Goal: Task Accomplishment & Management: Manage account settings

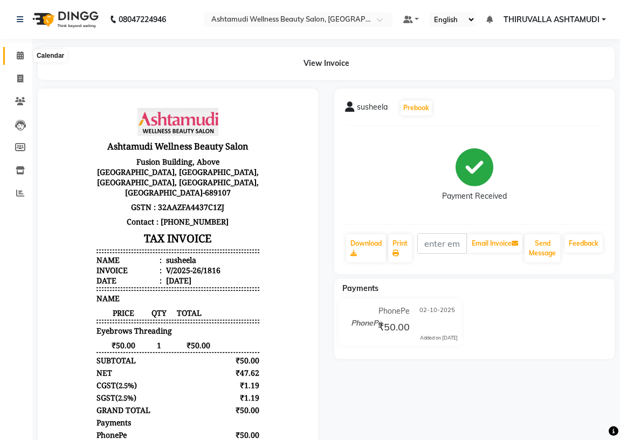
click at [22, 54] on icon at bounding box center [20, 55] width 7 height 8
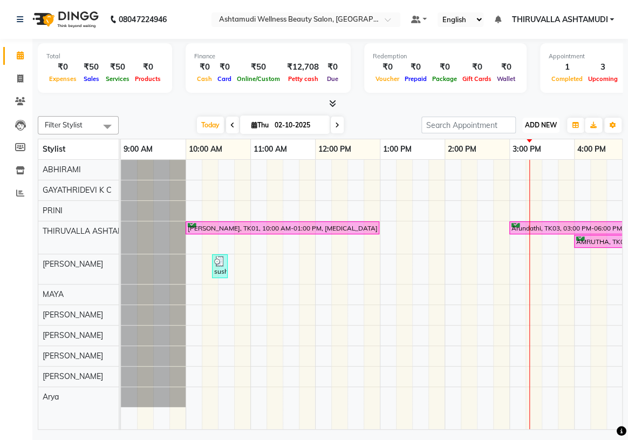
click at [541, 125] on span "ADD NEW" at bounding box center [541, 125] width 32 height 8
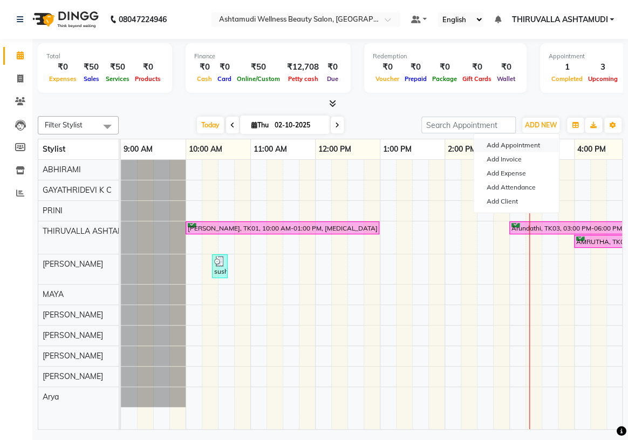
click at [527, 143] on button "Add Appointment" at bounding box center [516, 145] width 85 height 14
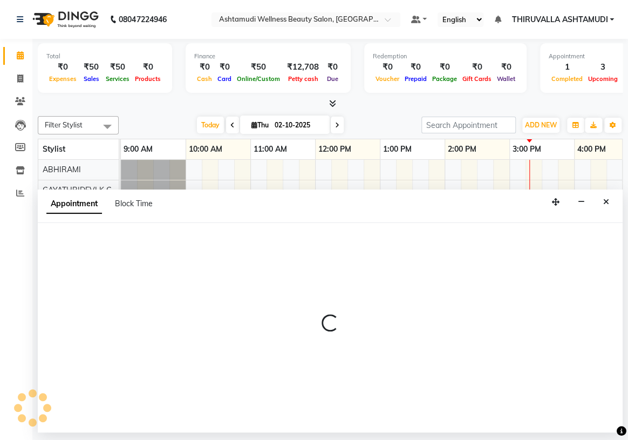
select select "600"
select select "tentative"
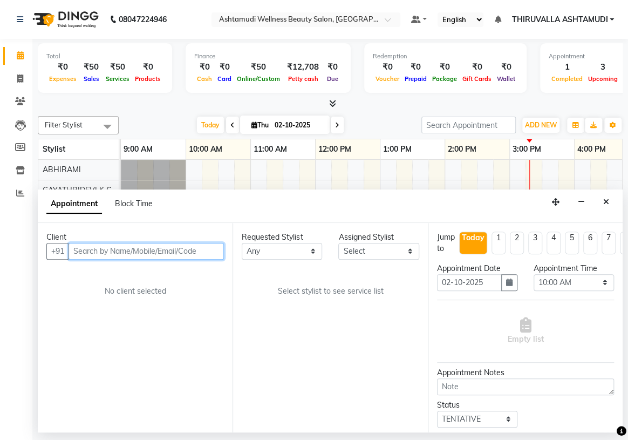
click at [163, 250] on input "text" at bounding box center [146, 251] width 155 height 17
type input "8281734985"
click at [206, 256] on button "Add Client" at bounding box center [201, 251] width 45 height 17
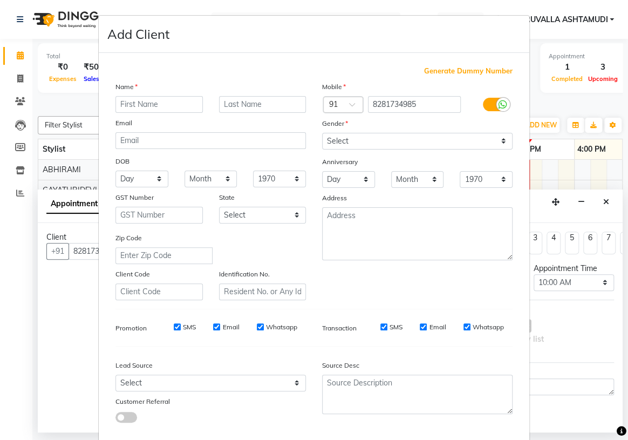
click at [168, 110] on input "text" at bounding box center [158, 104] width 87 height 17
type input "sreekutty"
click at [208, 186] on select "Month January February March April May June July August September October Novem…" at bounding box center [211, 178] width 53 height 17
select select "12"
click at [185, 171] on select "Month January February March April May June July August September October Novem…" at bounding box center [211, 178] width 53 height 17
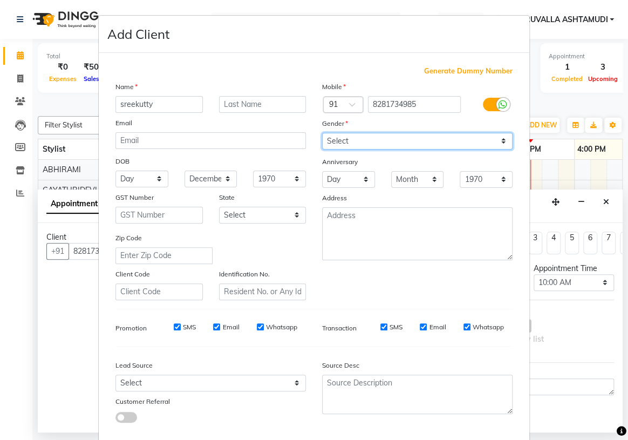
click at [432, 143] on select "Select [DEMOGRAPHIC_DATA] [DEMOGRAPHIC_DATA] Other Prefer Not To Say" at bounding box center [417, 141] width 190 height 17
select select "[DEMOGRAPHIC_DATA]"
click at [322, 133] on select "Select [DEMOGRAPHIC_DATA] [DEMOGRAPHIC_DATA] Other Prefer Not To Say" at bounding box center [417, 141] width 190 height 17
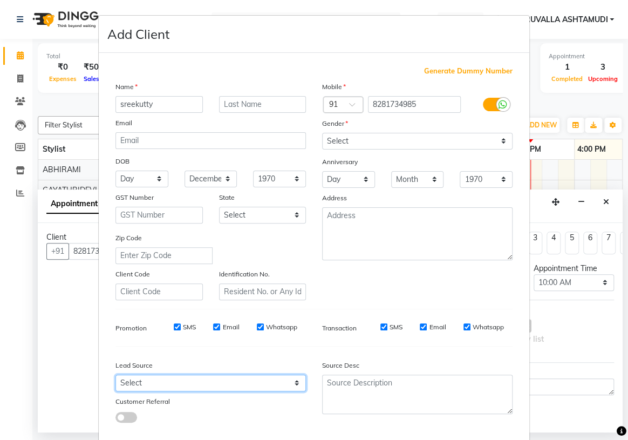
click at [292, 385] on select "Select Walk-in Referral Internet Friend Word of Mouth Advertisement Facebook Ju…" at bounding box center [210, 382] width 190 height 17
select select "31364"
click at [115, 377] on select "Select Walk-in Referral Internet Friend Word of Mouth Advertisement Facebook Ju…" at bounding box center [210, 382] width 190 height 17
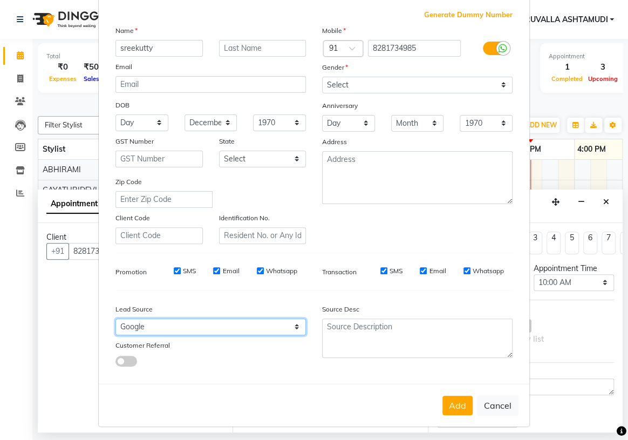
scroll to position [61, 0]
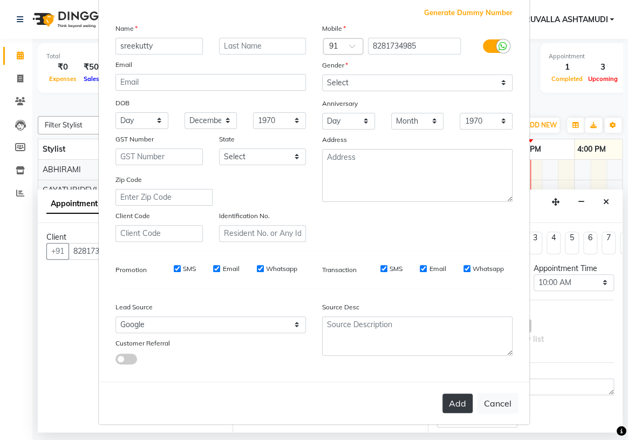
click at [451, 401] on button "Add" at bounding box center [457, 402] width 30 height 19
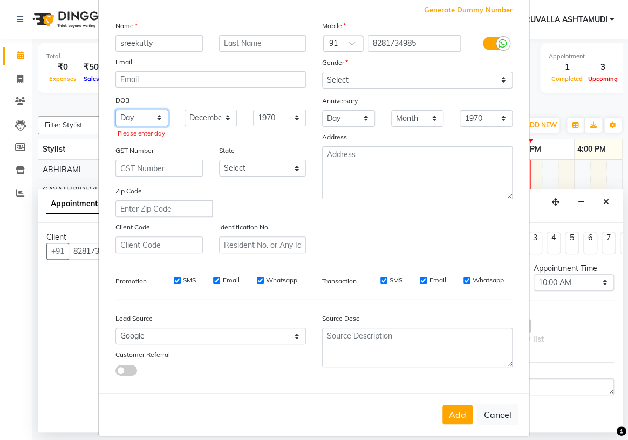
click at [159, 112] on select "Day 01 02 03 04 05 06 07 08 09 10 11 12 13 14 15 16 17 18 19 20 21 22 23 24 25 …" at bounding box center [141, 118] width 53 height 17
select select "01"
click at [115, 110] on select "Day 01 02 03 04 05 06 07 08 09 10 11 12 13 14 15 16 17 18 19 20 21 22 23 24 25 …" at bounding box center [141, 118] width 53 height 17
click at [460, 420] on button "Add" at bounding box center [457, 414] width 30 height 19
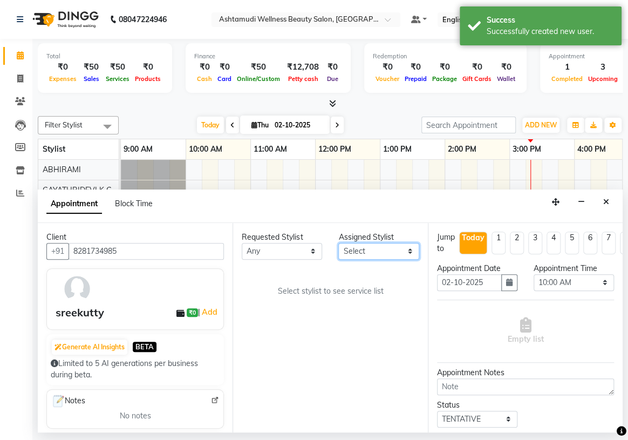
click at [405, 250] on select "Select ABHIRAMI [PERSON_NAME] [PERSON_NAME] [PERSON_NAME] [PERSON_NAME] [PERSON…" at bounding box center [378, 251] width 80 height 17
select select "29016"
click at [338, 243] on select "Select ABHIRAMI [PERSON_NAME] [PERSON_NAME] [PERSON_NAME] [PERSON_NAME] [PERSON…" at bounding box center [378, 251] width 80 height 17
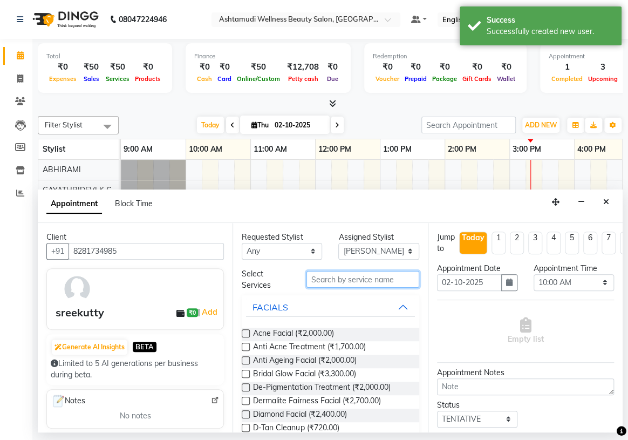
click at [387, 279] on input "text" at bounding box center [362, 279] width 113 height 17
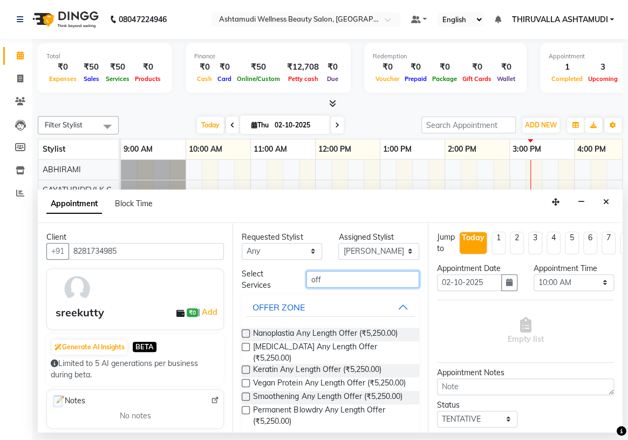
type input "off"
click at [243, 344] on label at bounding box center [246, 347] width 8 height 8
click at [243, 344] on input "checkbox" at bounding box center [245, 347] width 7 height 7
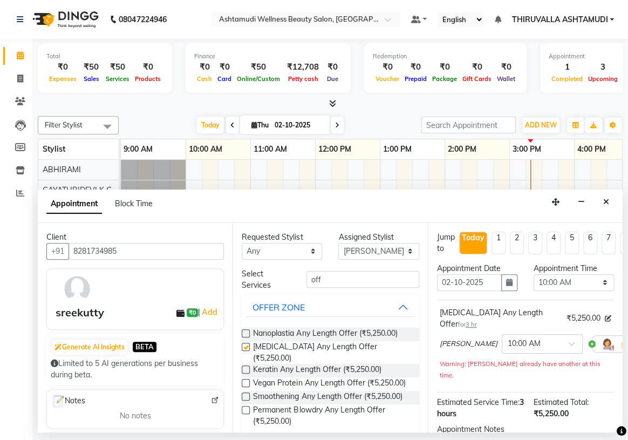
checkbox input "false"
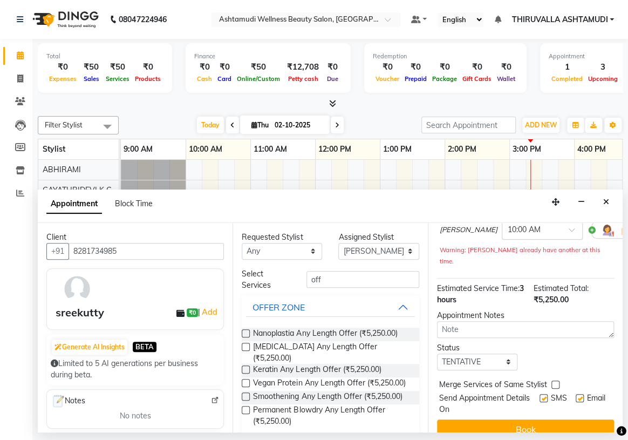
scroll to position [115, 0]
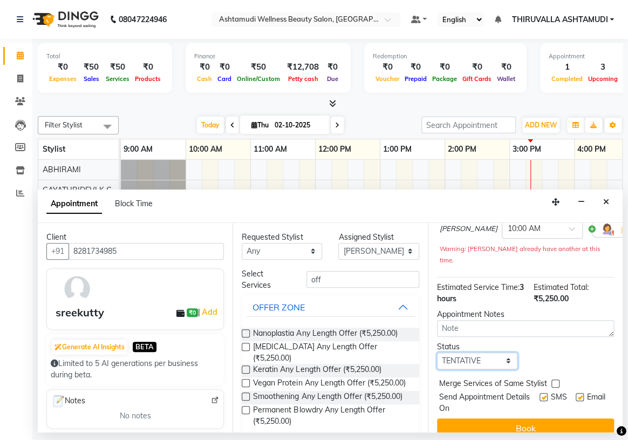
click at [503, 352] on select "Select TENTATIVE CONFIRM CHECK-IN UPCOMING" at bounding box center [477, 360] width 80 height 17
select select "check-in"
click at [437, 352] on select "Select TENTATIVE CONFIRM CHECK-IN UPCOMING" at bounding box center [477, 360] width 80 height 17
click at [551, 379] on label at bounding box center [555, 383] width 8 height 8
click at [551, 381] on input "checkbox" at bounding box center [554, 384] width 7 height 7
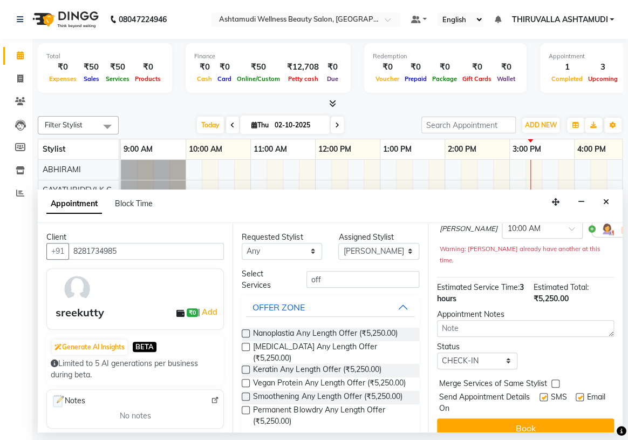
checkbox input "true"
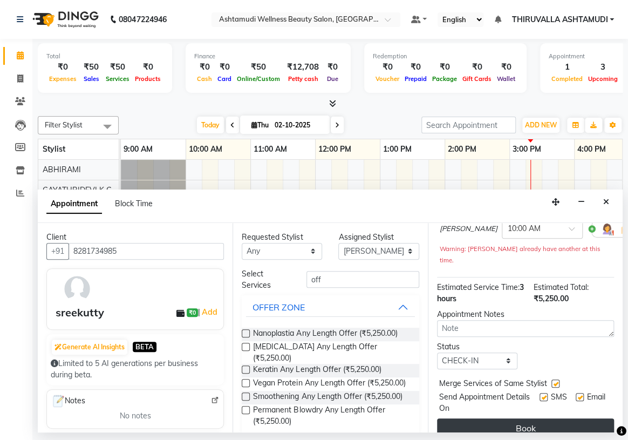
click at [537, 418] on button "Book" at bounding box center [525, 427] width 177 height 19
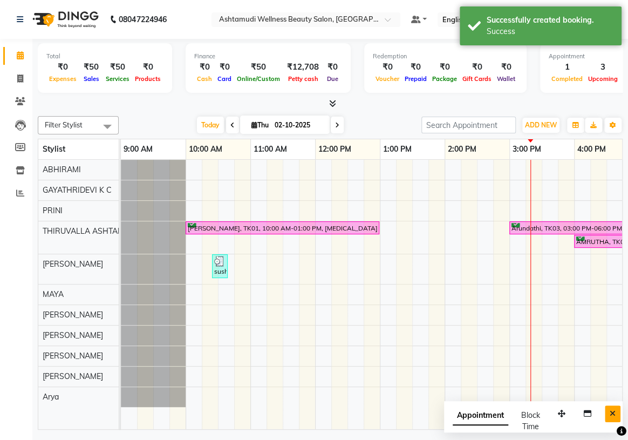
click at [607, 411] on button "Close" at bounding box center [613, 413] width 16 height 17
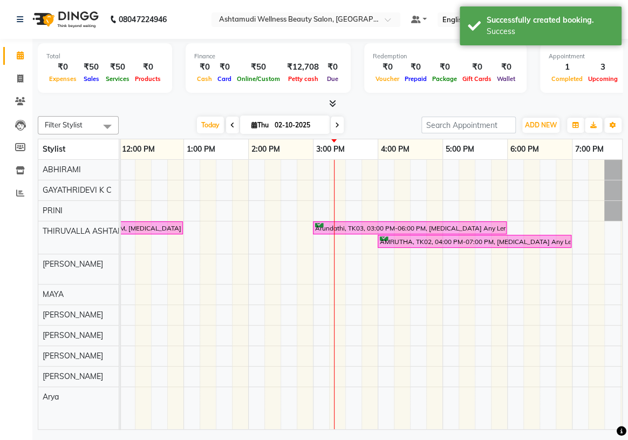
scroll to position [0, 0]
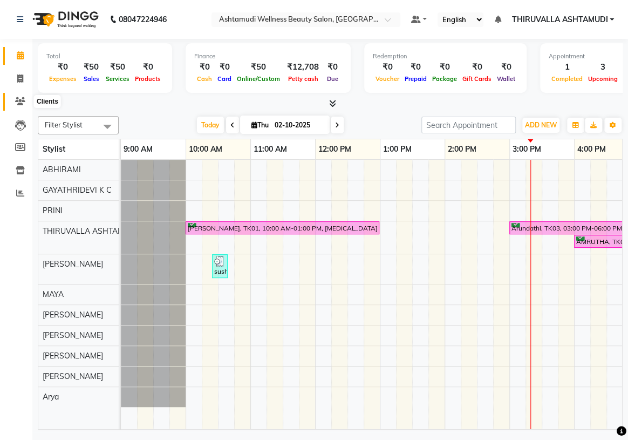
click at [22, 103] on icon at bounding box center [20, 101] width 10 height 8
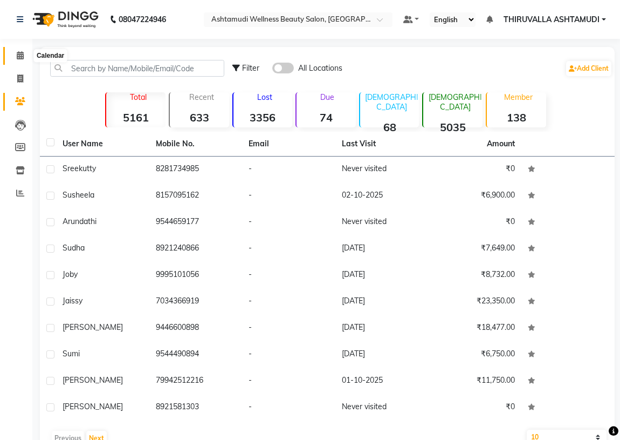
click at [23, 59] on icon at bounding box center [20, 55] width 7 height 8
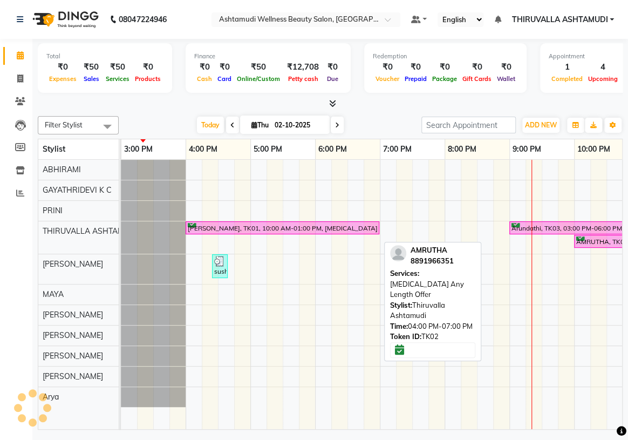
scroll to position [0, 388]
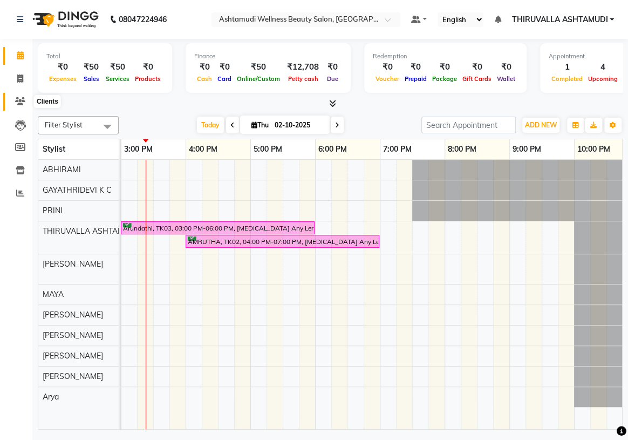
click at [17, 101] on icon at bounding box center [20, 101] width 10 height 8
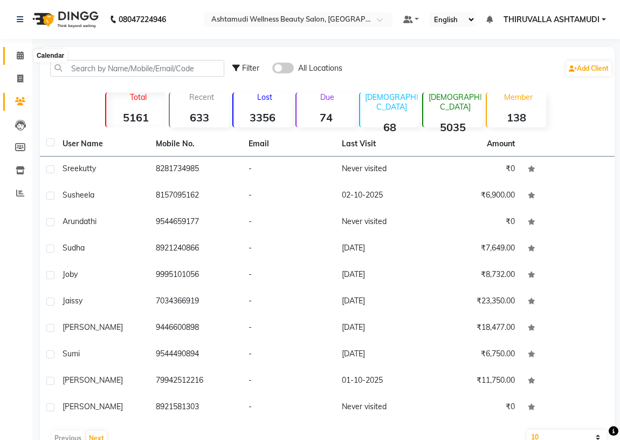
click at [15, 51] on span at bounding box center [20, 56] width 19 height 12
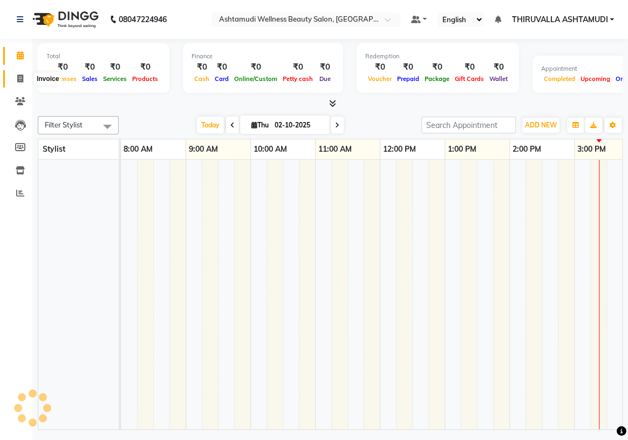
scroll to position [0, 275]
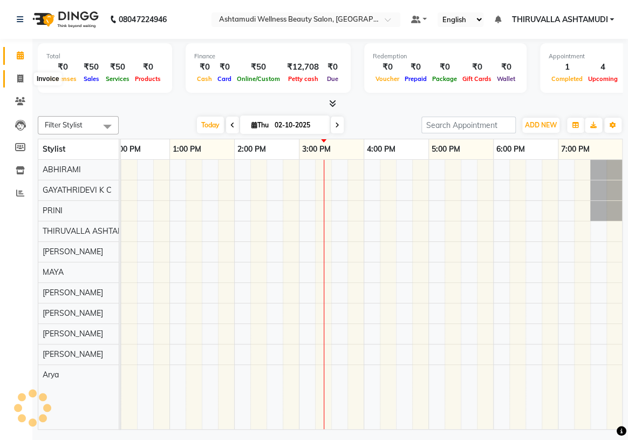
click at [22, 79] on icon at bounding box center [20, 78] width 6 height 8
select select "service"
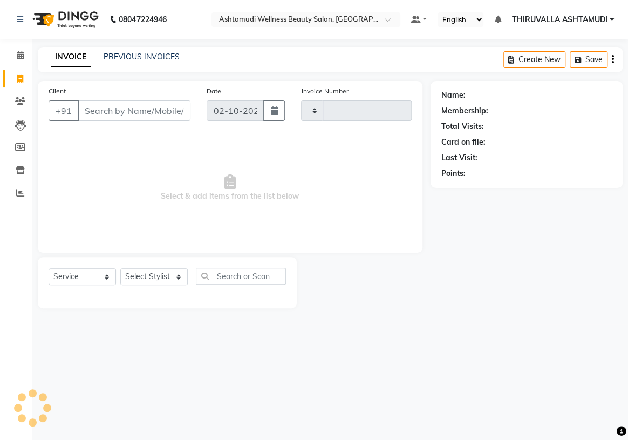
type input "1817"
select select "4634"
click at [22, 53] on icon at bounding box center [20, 55] width 7 height 8
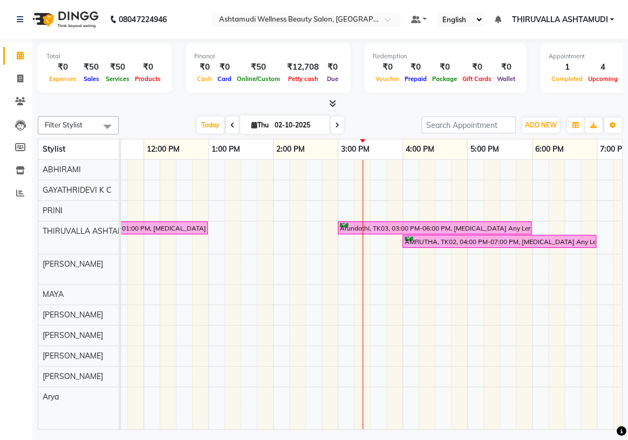
scroll to position [0, 178]
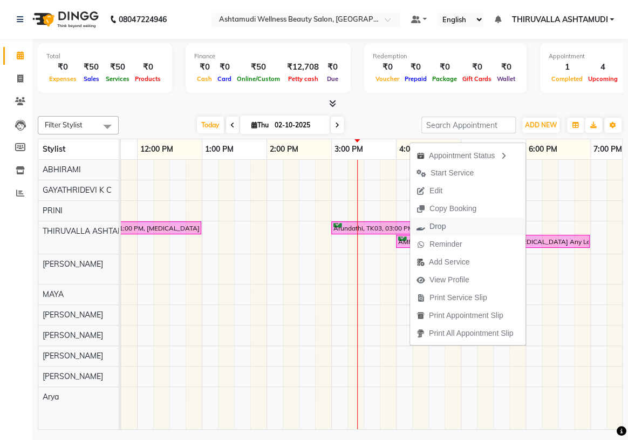
click at [445, 228] on span "Drop" at bounding box center [431, 226] width 42 height 18
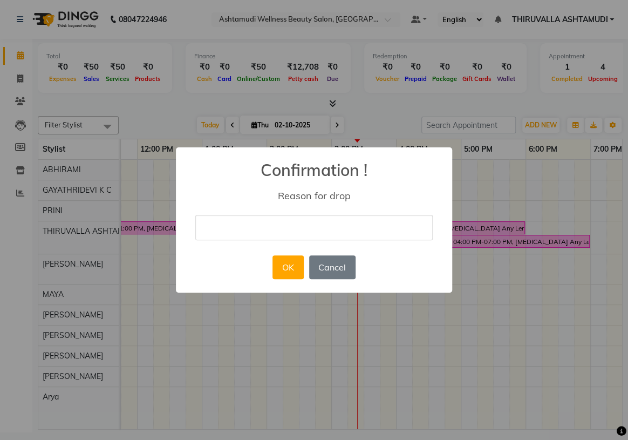
click at [304, 227] on input "text" at bounding box center [313, 227] width 237 height 25
type input "not coming"
click at [290, 275] on button "OK" at bounding box center [287, 267] width 31 height 24
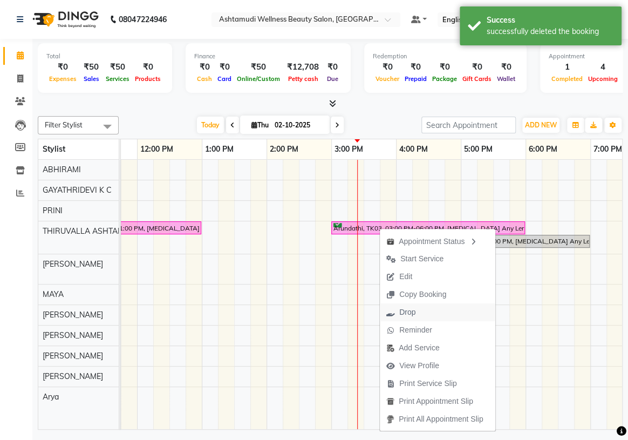
click at [407, 311] on span "Drop" at bounding box center [407, 311] width 16 height 11
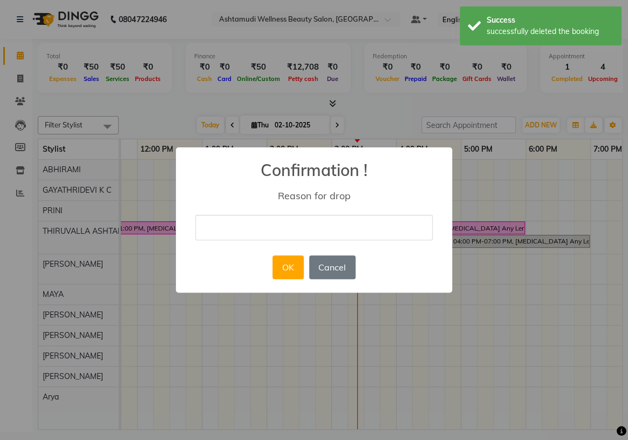
click at [302, 226] on input "text" at bounding box center [313, 227] width 237 height 25
type input "[DATE]"
click at [293, 269] on button "OK" at bounding box center [287, 267] width 31 height 24
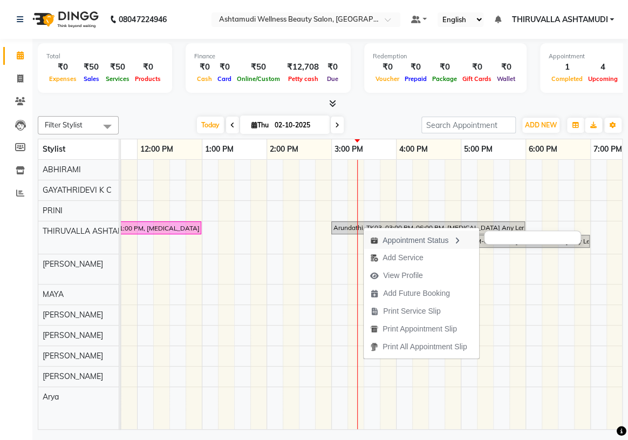
click at [413, 240] on div "Appointment Status" at bounding box center [421, 239] width 115 height 18
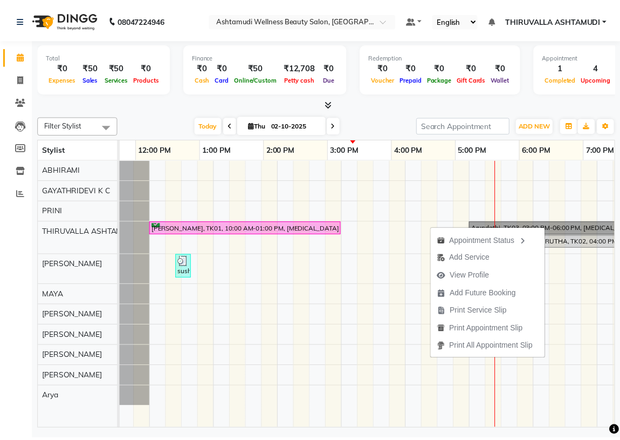
scroll to position [0, 0]
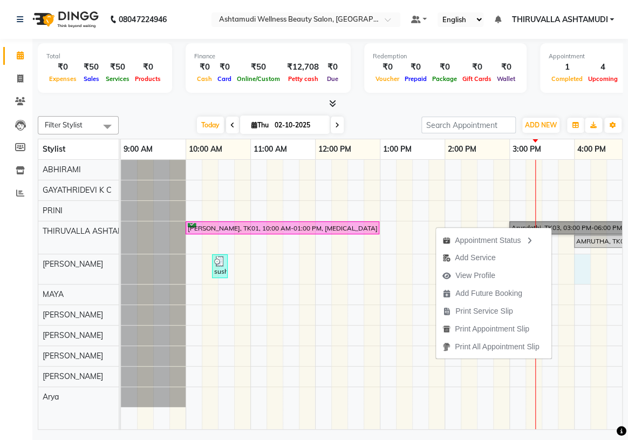
click at [569, 276] on div "[PERSON_NAME], TK01, 10:00 AM-01:00 PM, [MEDICAL_DATA] Any Length Offer Arundat…" at bounding box center [574, 294] width 906 height 269
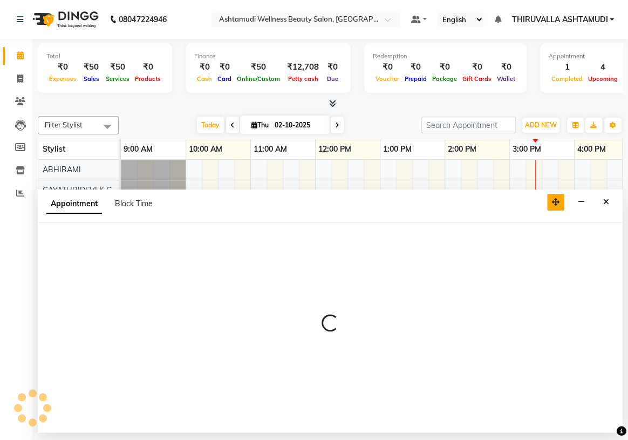
select select "29016"
select select "945"
select select "tentative"
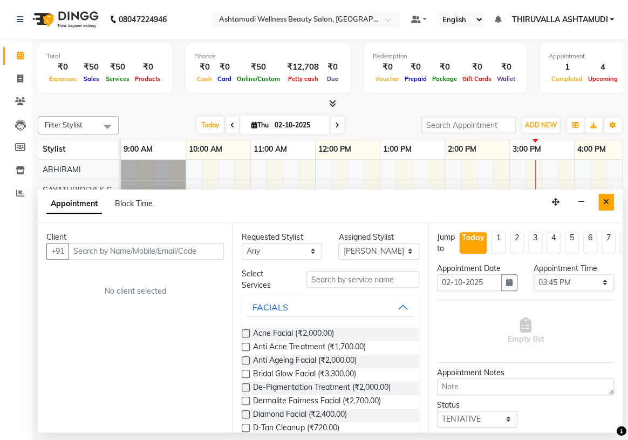
click at [605, 202] on icon "Close" at bounding box center [606, 202] width 6 height 8
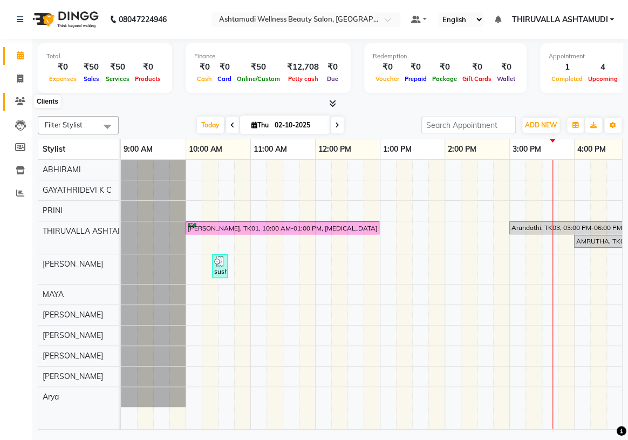
click at [25, 98] on icon at bounding box center [20, 101] width 10 height 8
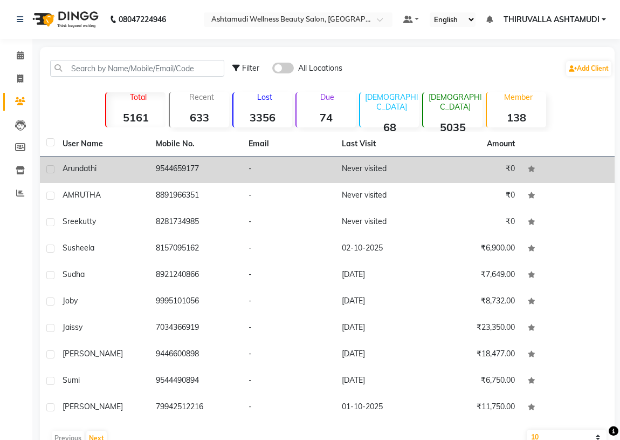
click at [184, 162] on td "9544659177" at bounding box center [195, 169] width 93 height 26
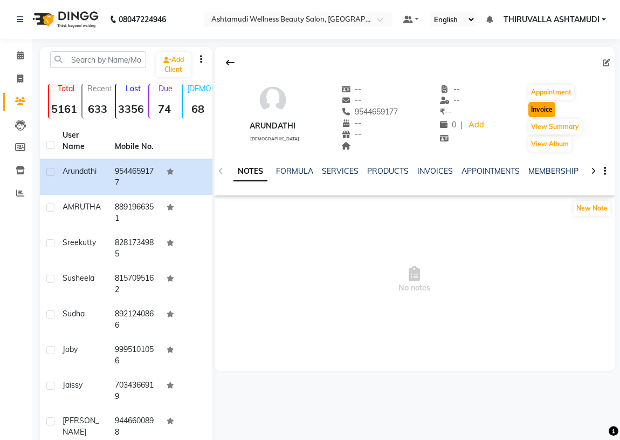
click at [549, 109] on button "Invoice" at bounding box center [542, 109] width 27 height 15
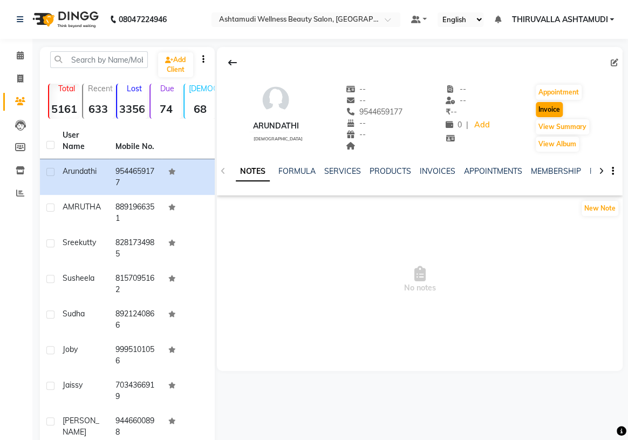
select select "service"
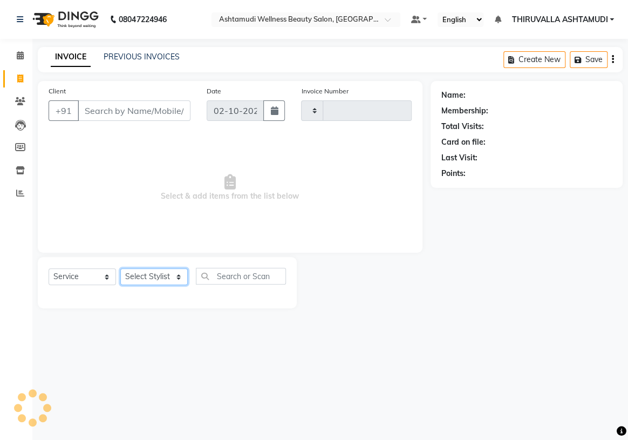
click at [171, 274] on select "Select Stylist" at bounding box center [153, 276] width 67 height 17
type input "1817"
select select "4634"
type input "9544659177"
select select "1: Object"
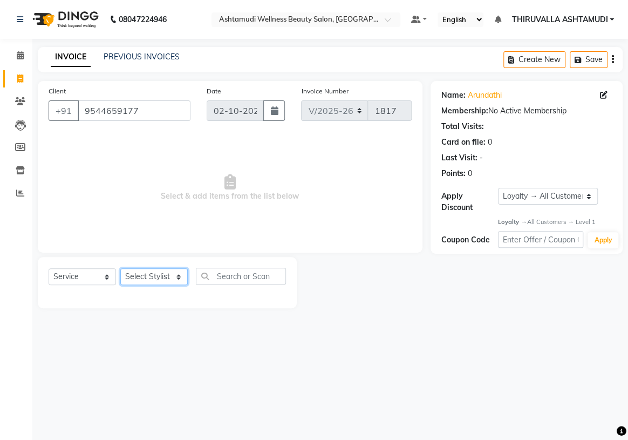
select select "29016"
click at [120, 268] on select "Select Stylist ABHIRAMI [PERSON_NAME] [PERSON_NAME] [PERSON_NAME] [PERSON_NAME]…" at bounding box center [153, 276] width 67 height 17
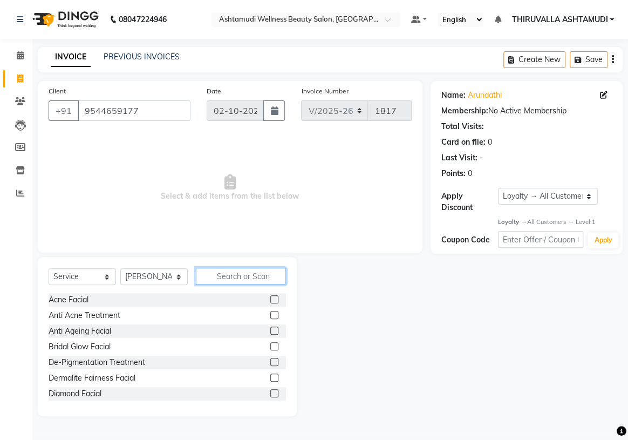
click at [231, 277] on input "text" at bounding box center [241, 276] width 90 height 17
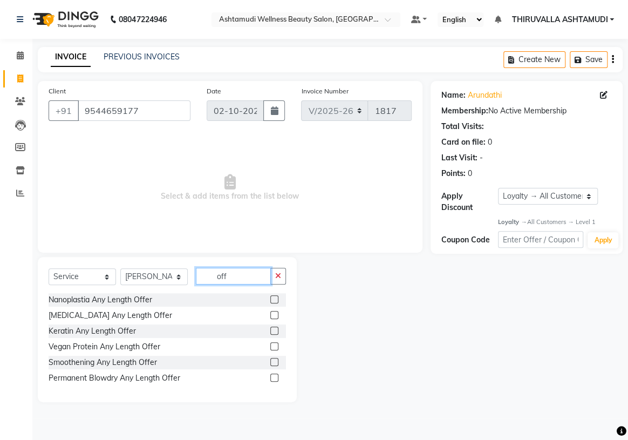
type input "off"
click at [275, 297] on label at bounding box center [274, 299] width 8 height 8
click at [275, 297] on input "checkbox" at bounding box center [273, 299] width 7 height 7
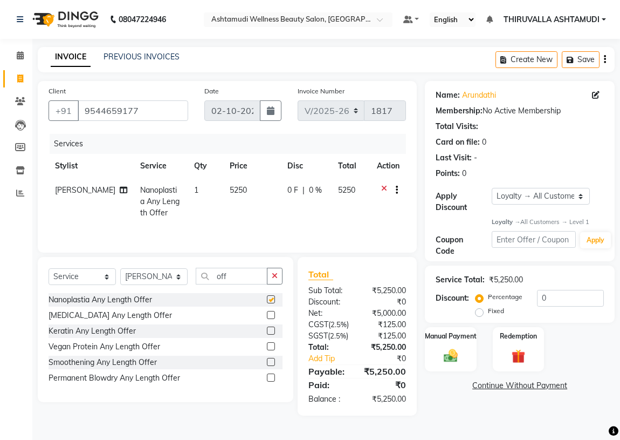
checkbox input "false"
click at [103, 275] on select "Select Service Product Membership Package Voucher Prepaid Gift Card" at bounding box center [82, 276] width 67 height 17
select select "product"
click at [49, 268] on select "Select Service Product Membership Package Voucher Prepaid Gift Card" at bounding box center [82, 276] width 67 height 17
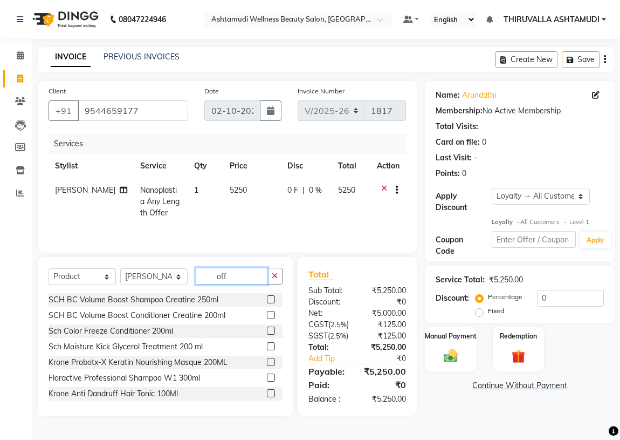
drag, startPoint x: 232, startPoint y: 276, endPoint x: 204, endPoint y: 279, distance: 27.6
click at [204, 279] on input "off" at bounding box center [232, 276] width 72 height 17
type input "8902979004947"
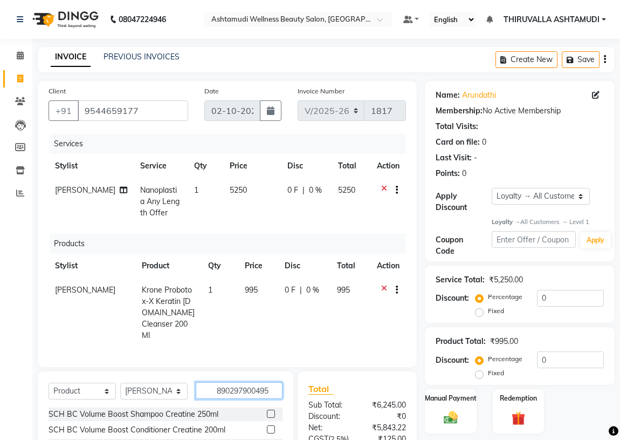
type input "8902979004954"
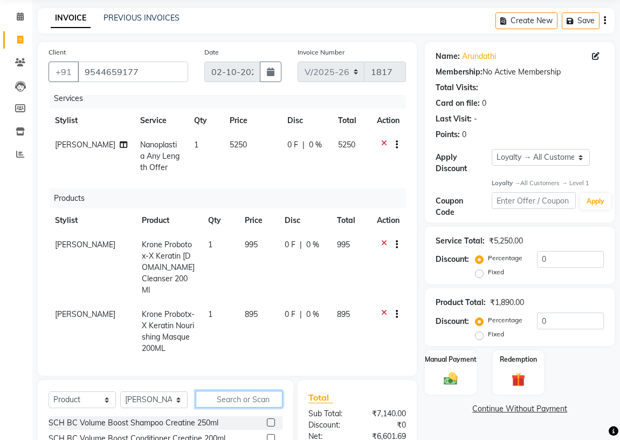
scroll to position [147, 0]
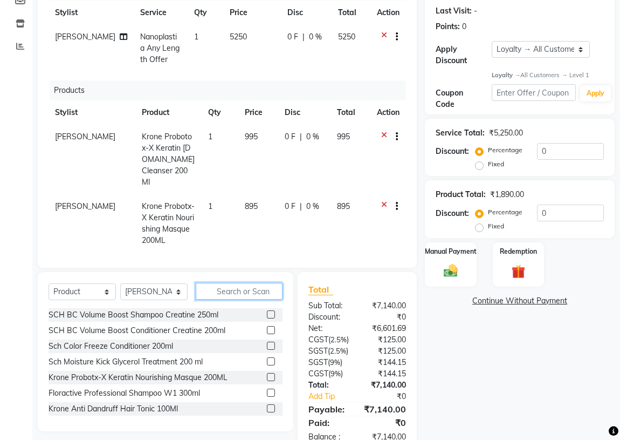
click at [214, 296] on input "text" at bounding box center [239, 291] width 87 height 17
type input "u"
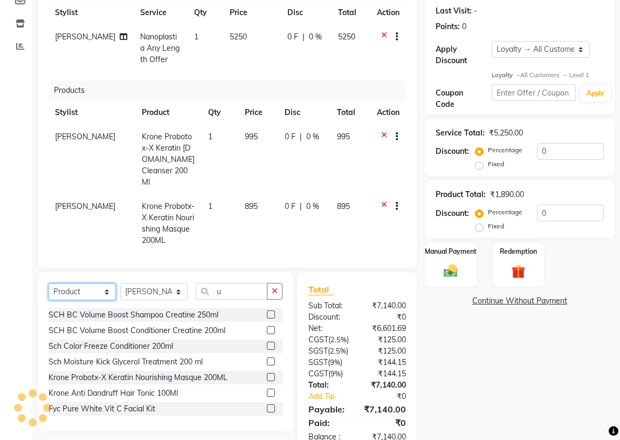
click at [105, 289] on select "Select Service Product Membership Package Voucher Prepaid Gift Card" at bounding box center [82, 291] width 67 height 17
select select "service"
click at [49, 283] on select "Select Service Product Membership Package Voucher Prepaid Gift Card" at bounding box center [82, 291] width 67 height 17
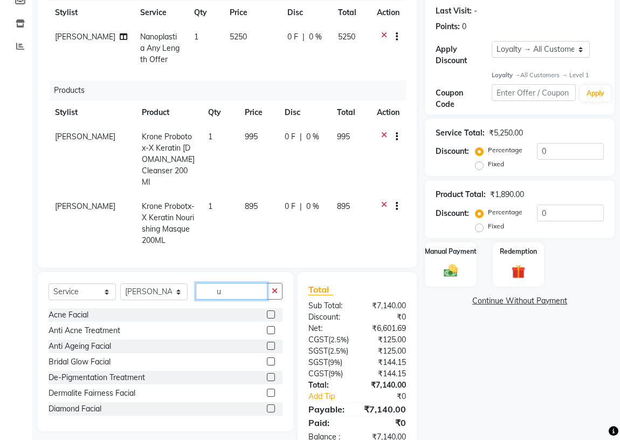
drag, startPoint x: 230, startPoint y: 291, endPoint x: 213, endPoint y: 291, distance: 16.7
click at [213, 291] on input "u" at bounding box center [232, 291] width 72 height 17
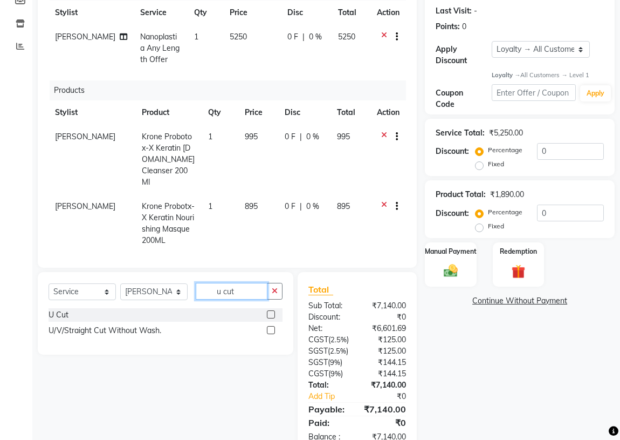
type input "u cut"
click at [273, 331] on label at bounding box center [271, 330] width 8 height 8
click at [273, 331] on input "checkbox" at bounding box center [270, 330] width 7 height 7
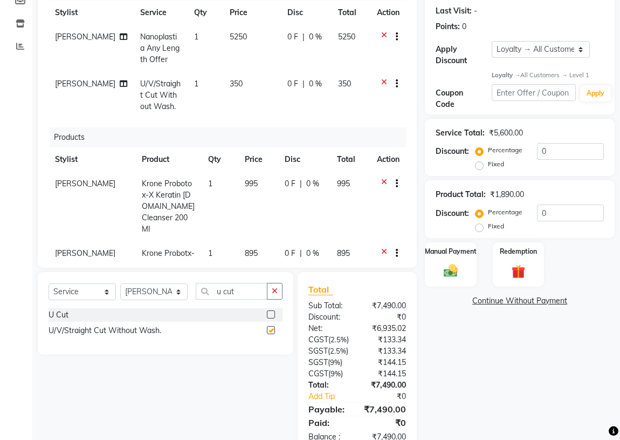
checkbox input "false"
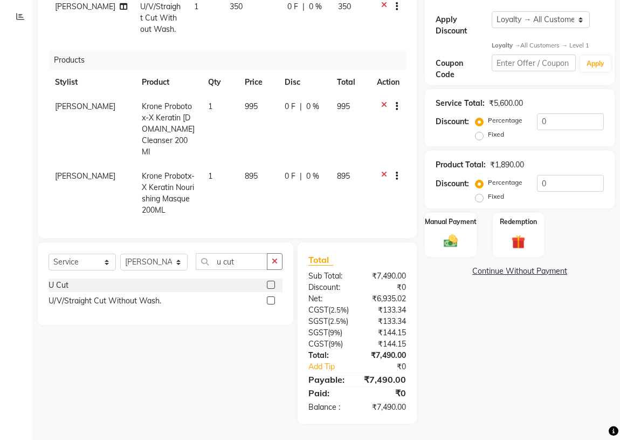
scroll to position [200, 0]
click at [464, 215] on div "Manual Payment" at bounding box center [450, 234] width 53 height 46
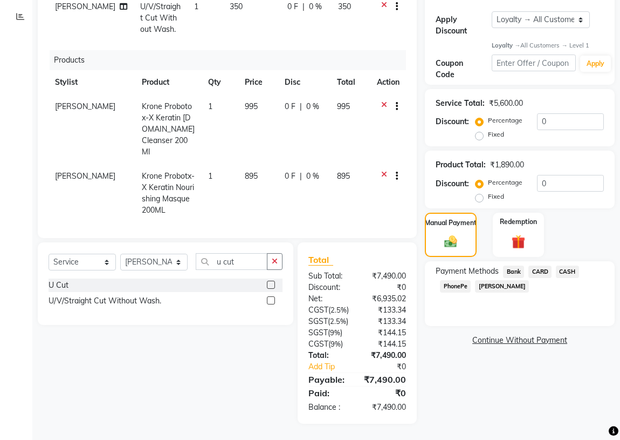
click at [460, 280] on span "PhonePe" at bounding box center [455, 286] width 31 height 12
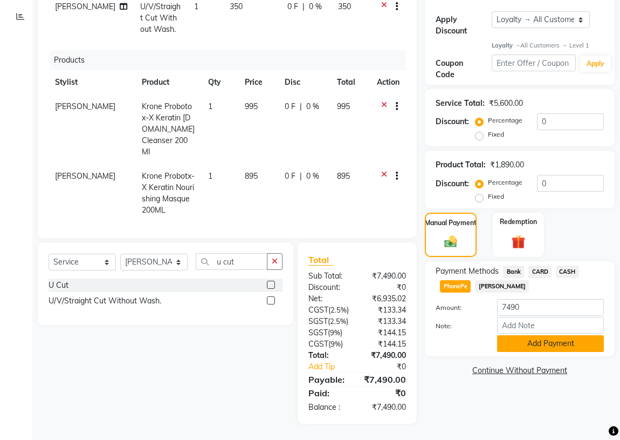
click at [538, 335] on button "Add Payment" at bounding box center [550, 343] width 107 height 17
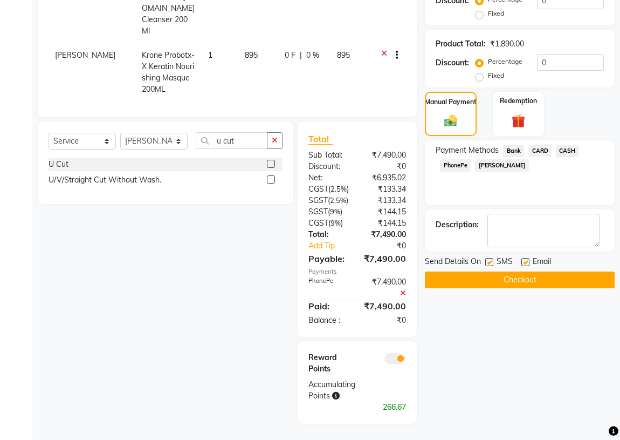
scroll to position [320, 0]
click at [522, 271] on button "Checkout" at bounding box center [520, 279] width 190 height 17
click at [522, 271] on div "Checkout" at bounding box center [520, 279] width 190 height 17
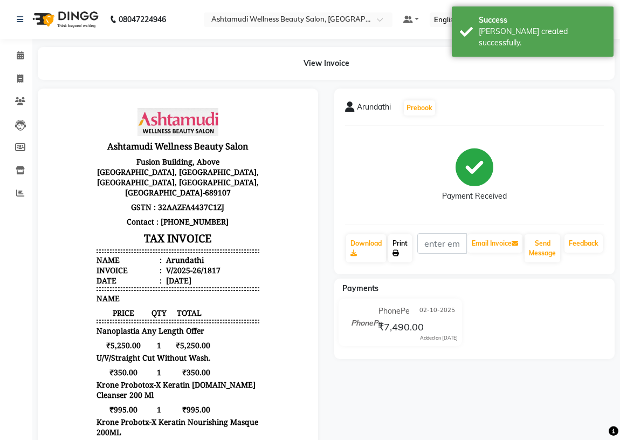
click at [393, 250] on icon at bounding box center [396, 253] width 6 height 6
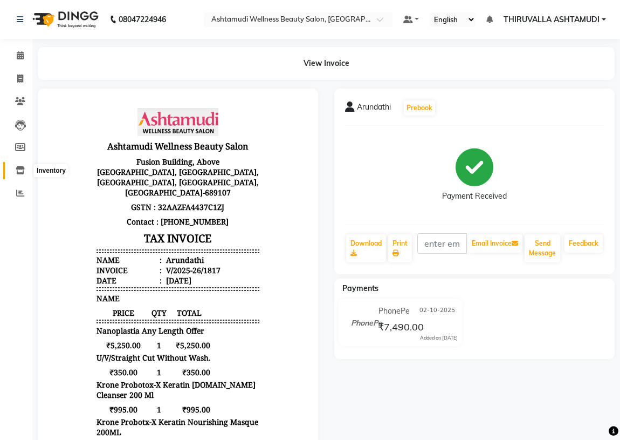
click at [23, 165] on span at bounding box center [20, 171] width 19 height 12
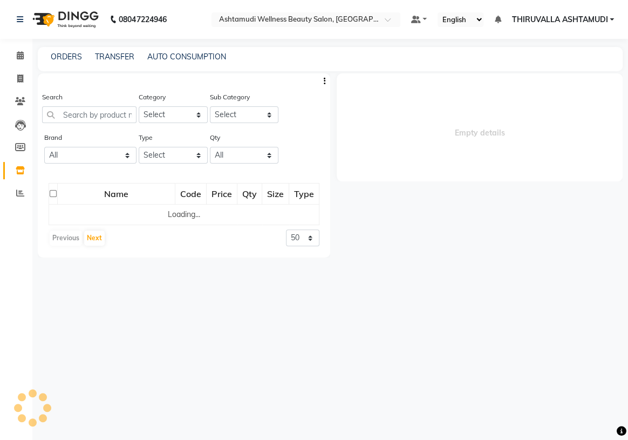
select select
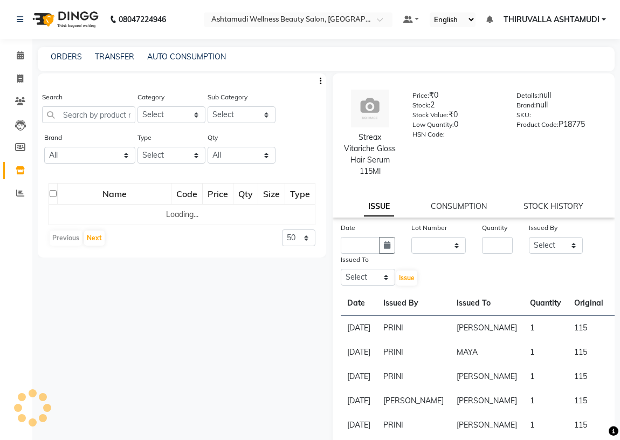
click at [74, 51] on div "ORDERS" at bounding box center [66, 56] width 31 height 11
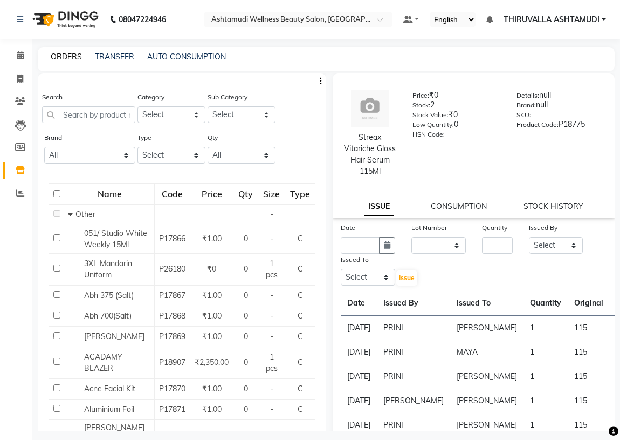
click at [73, 54] on link "ORDERS" at bounding box center [66, 57] width 31 height 10
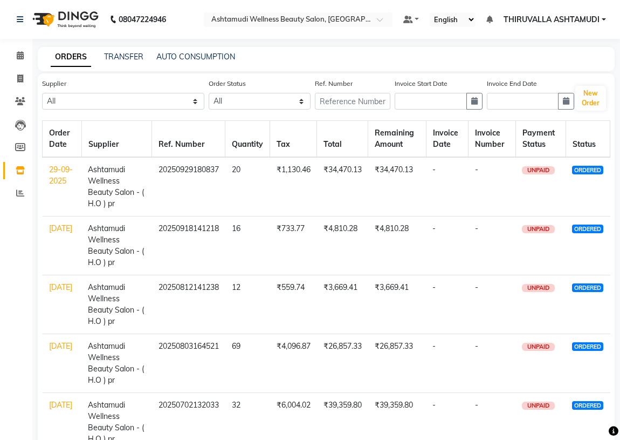
click at [52, 186] on td "29-09-2025" at bounding box center [62, 186] width 39 height 59
click at [56, 185] on link "29-09-2025" at bounding box center [61, 175] width 24 height 21
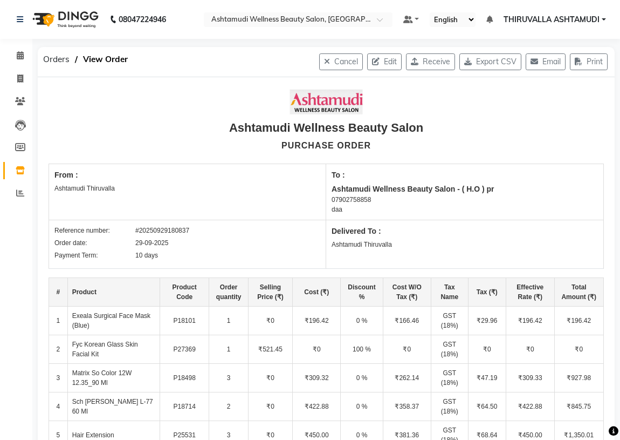
drag, startPoint x: 381, startPoint y: 59, endPoint x: 385, endPoint y: 64, distance: 6.6
click at [381, 59] on button "Edit" at bounding box center [384, 61] width 35 height 17
select select "1028"
select select "1029"
select select "2752"
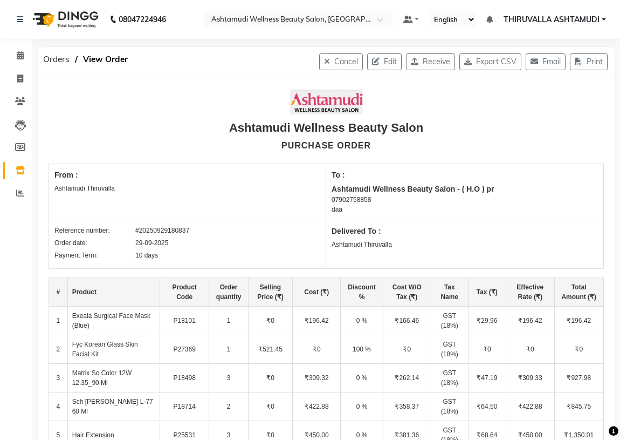
select select "true"
select select "1778"
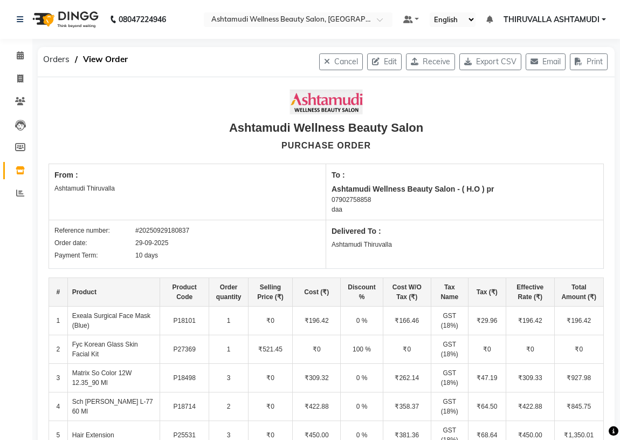
select select "1778"
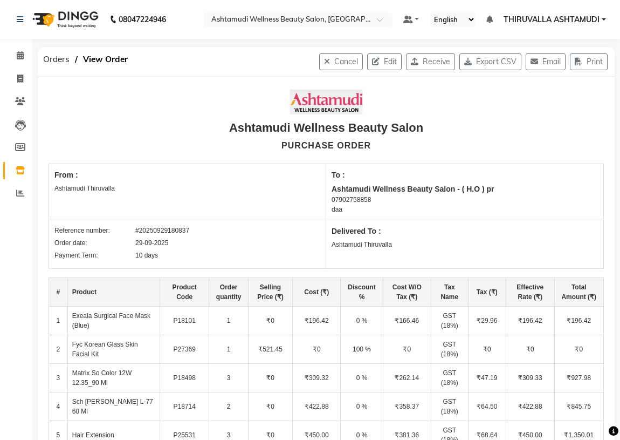
select select "1778"
select select "5595"
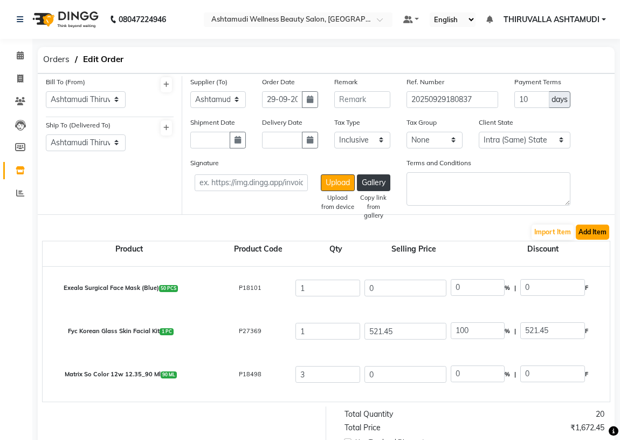
click at [593, 229] on button "Add Item" at bounding box center [592, 231] width 33 height 15
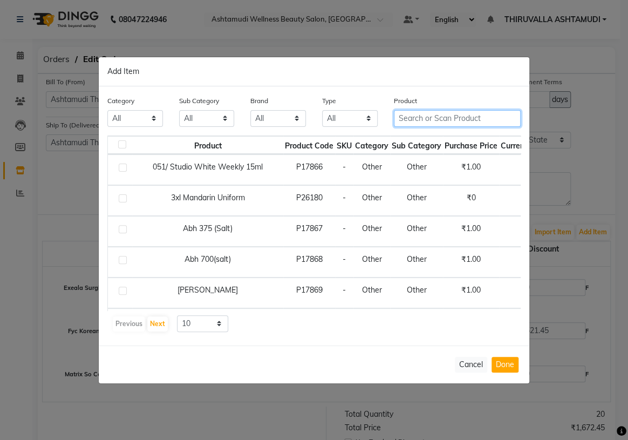
click at [432, 115] on input "text" at bounding box center [457, 118] width 127 height 17
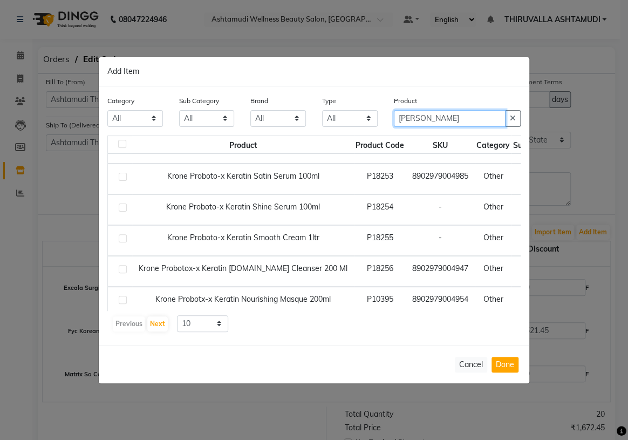
scroll to position [125, 0]
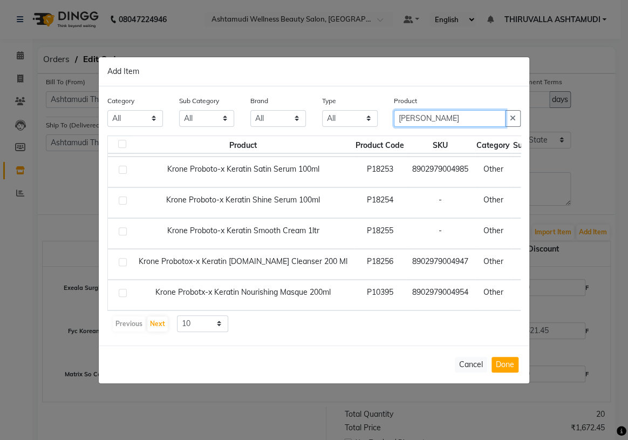
type input "[PERSON_NAME]"
click at [121, 258] on label at bounding box center [123, 262] width 8 height 8
click at [121, 259] on input "checkbox" at bounding box center [122, 262] width 7 height 7
checkbox input "true"
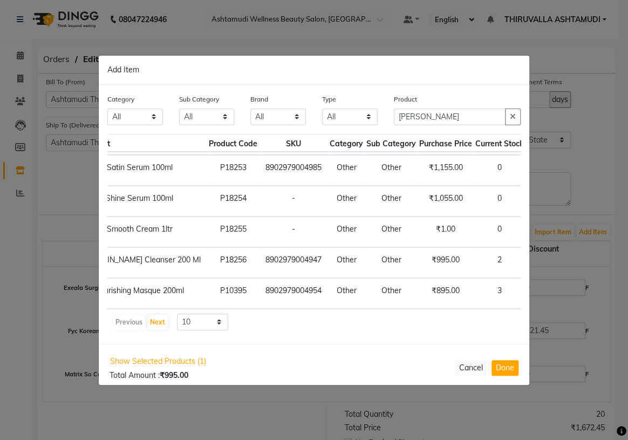
scroll to position [125, 178]
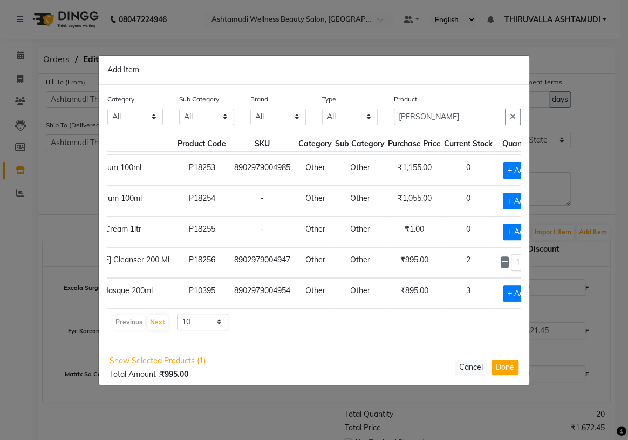
click at [528, 258] on icon at bounding box center [531, 262] width 7 height 8
type input "5"
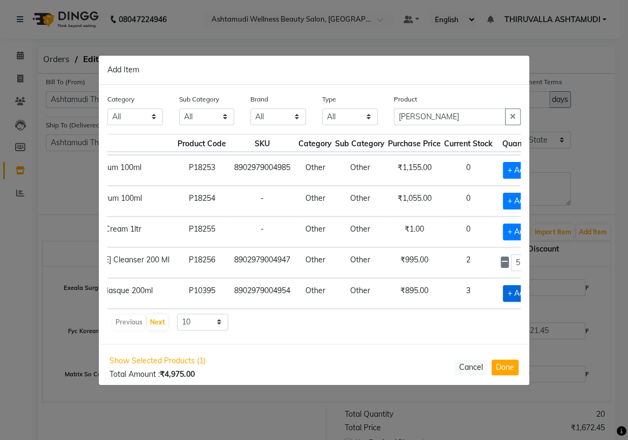
click at [503, 288] on span "+ Add" at bounding box center [518, 293] width 30 height 17
checkbox input "true"
click at [528, 289] on icon at bounding box center [531, 293] width 7 height 8
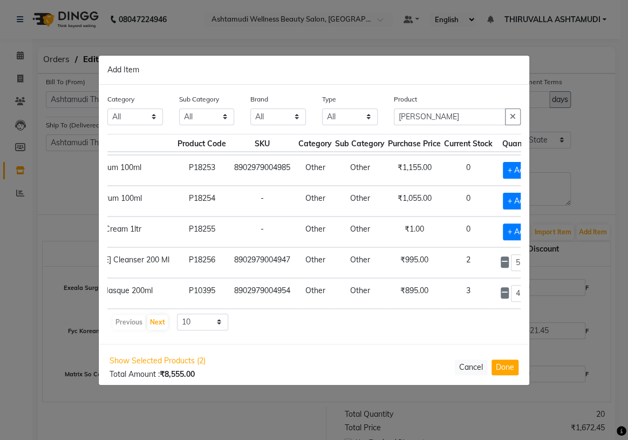
click at [528, 289] on icon at bounding box center [531, 293] width 7 height 8
type input "5"
drag, startPoint x: 439, startPoint y: 119, endPoint x: 384, endPoint y: 122, distance: 55.2
click at [384, 122] on div "Category All Hair Skin Makeup Personal Care Appliances [PERSON_NAME] Waxing Dis…" at bounding box center [313, 113] width 429 height 40
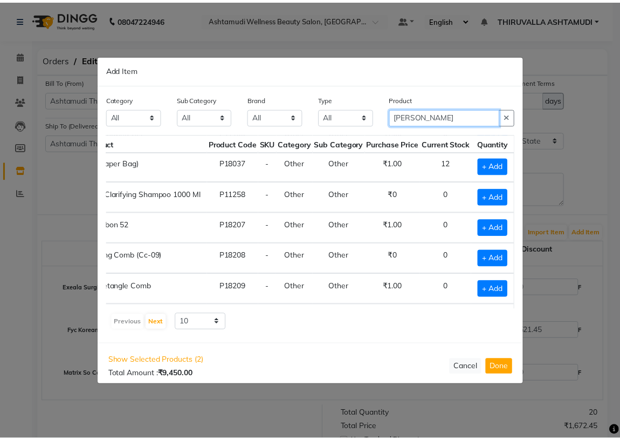
scroll to position [0, 16]
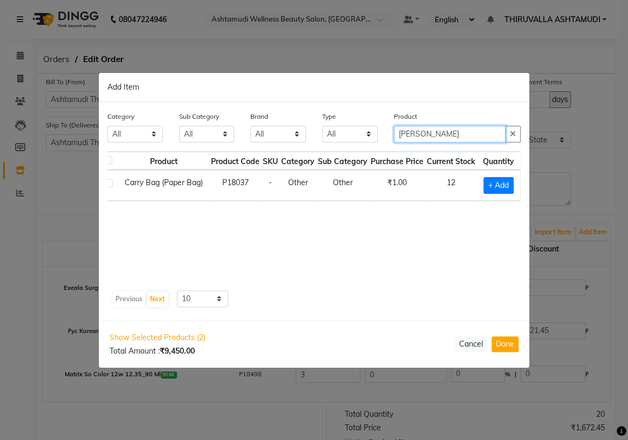
type input "[PERSON_NAME]"
click at [496, 185] on span "+ Add" at bounding box center [498, 185] width 30 height 17
checkbox input "true"
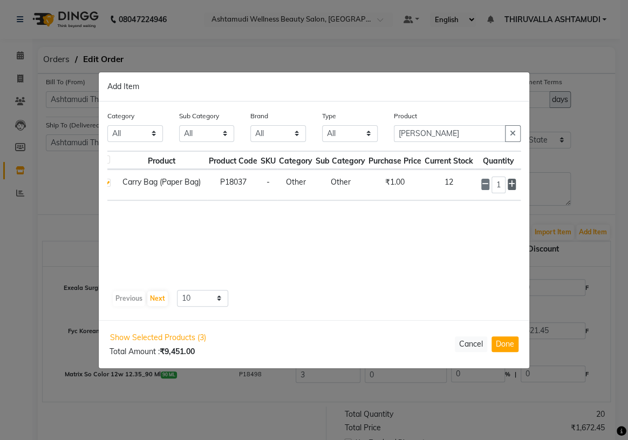
click at [515, 186] on icon at bounding box center [511, 184] width 7 height 8
click at [515, 186] on icon at bounding box center [511, 185] width 7 height 8
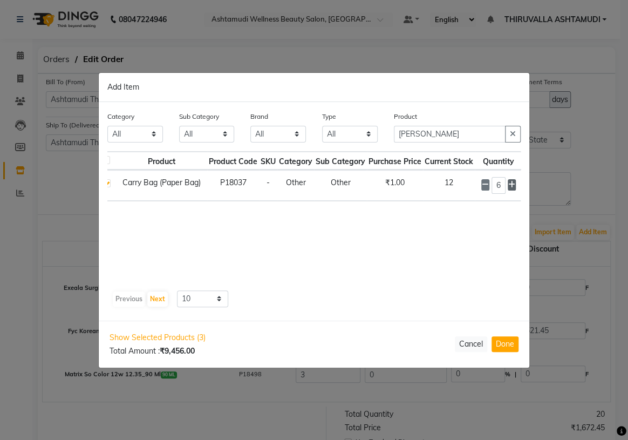
click at [515, 186] on icon at bounding box center [511, 185] width 7 height 8
type input "9"
click at [504, 344] on button "Done" at bounding box center [505, 344] width 27 height 16
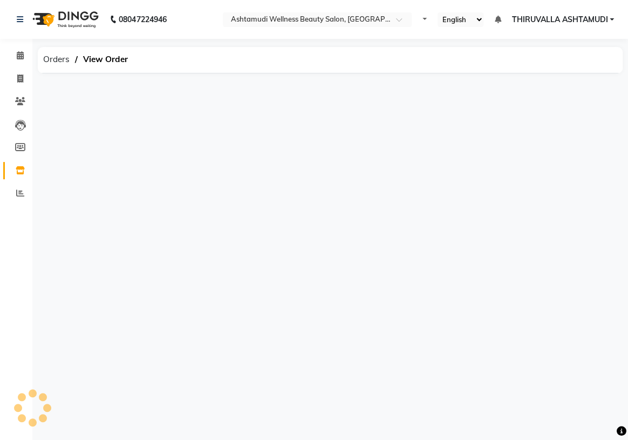
select select "en"
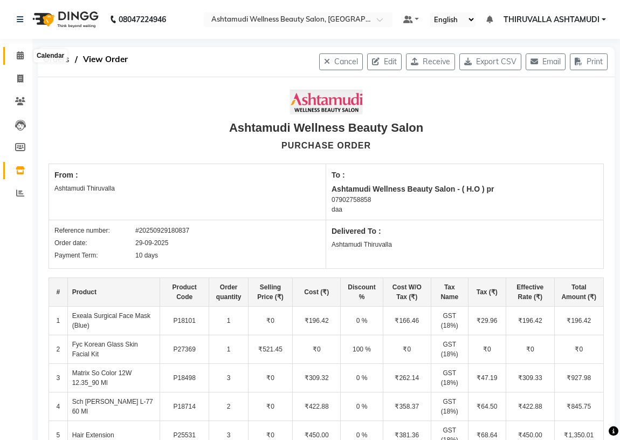
click at [22, 54] on icon at bounding box center [20, 55] width 7 height 8
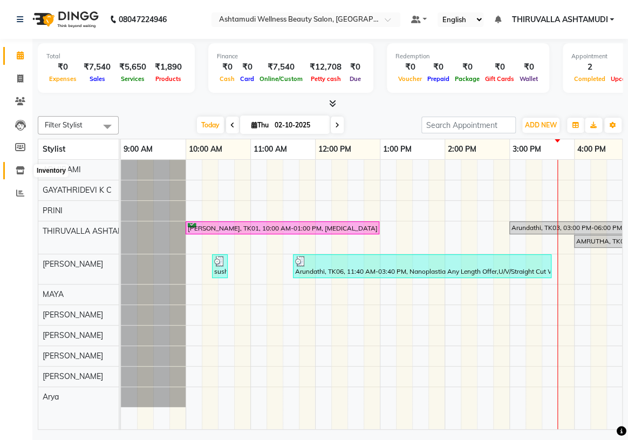
click at [19, 168] on icon at bounding box center [20, 170] width 9 height 8
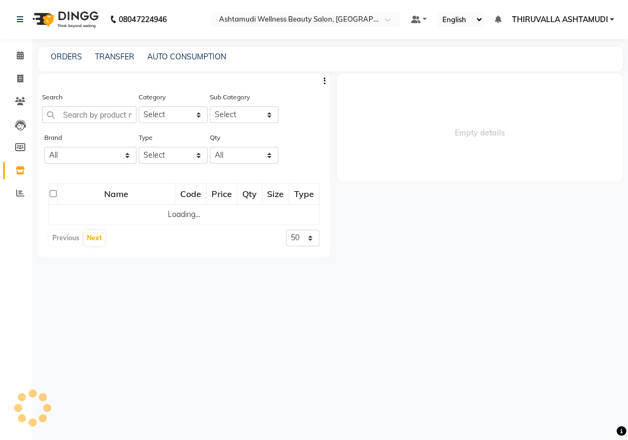
select select
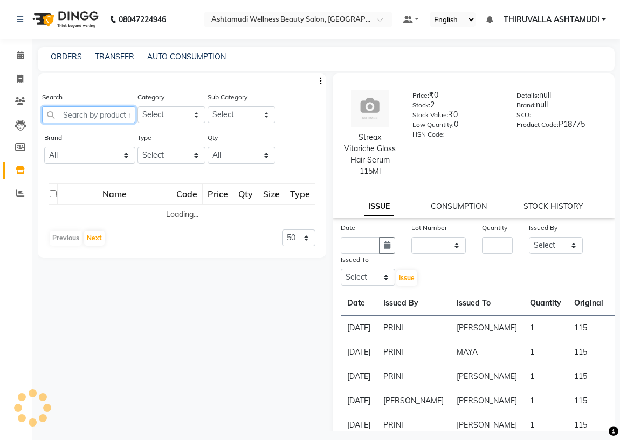
click at [66, 112] on input "text" at bounding box center [88, 114] width 93 height 17
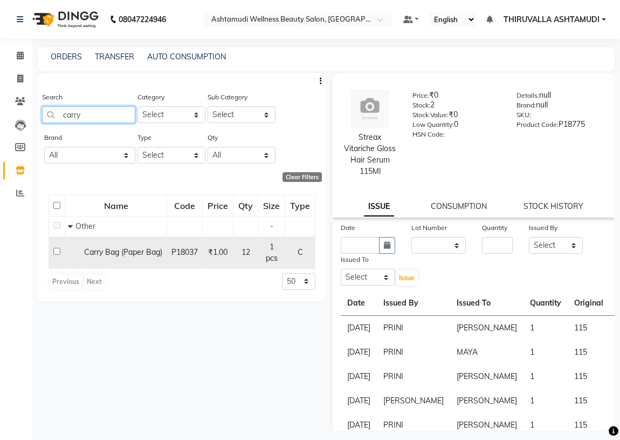
type input "carry"
click at [58, 252] on input "checkbox" at bounding box center [56, 251] width 7 height 7
checkbox input "true"
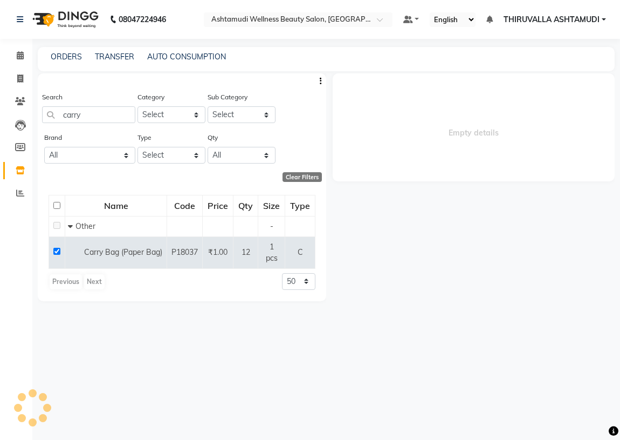
select select
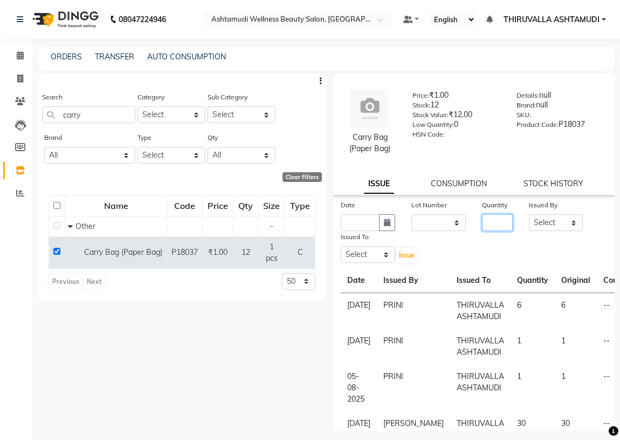
click at [490, 227] on input "number" at bounding box center [497, 222] width 31 height 17
type input "1"
click at [448, 221] on select "None" at bounding box center [439, 222] width 54 height 17
click at [490, 223] on input "1" at bounding box center [497, 222] width 31 height 17
type input "6"
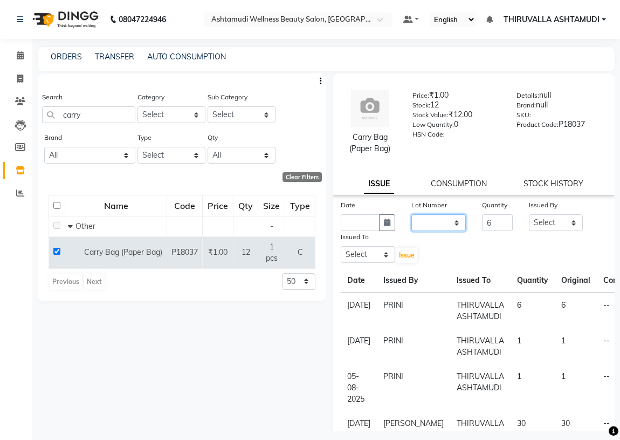
click at [450, 224] on select "None" at bounding box center [439, 222] width 54 height 17
select select "0: null"
click at [412, 214] on select "None" at bounding box center [439, 222] width 54 height 17
click at [389, 221] on button "button" at bounding box center [387, 222] width 16 height 17
select select "10"
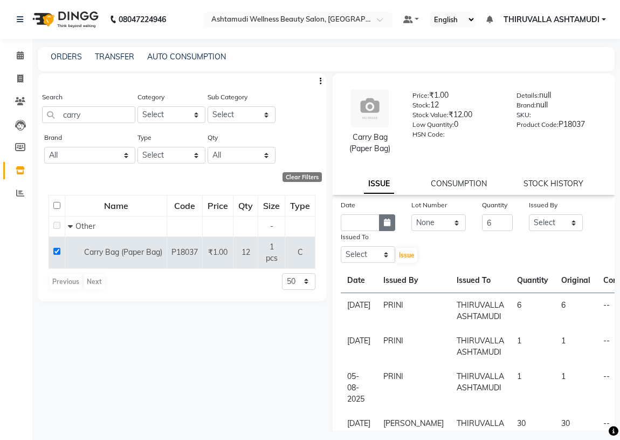
select select "2025"
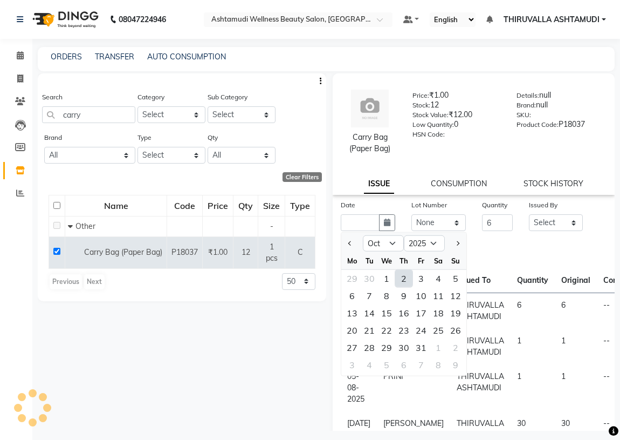
click at [401, 277] on div "2" at bounding box center [403, 278] width 17 height 17
type input "02-10-2025"
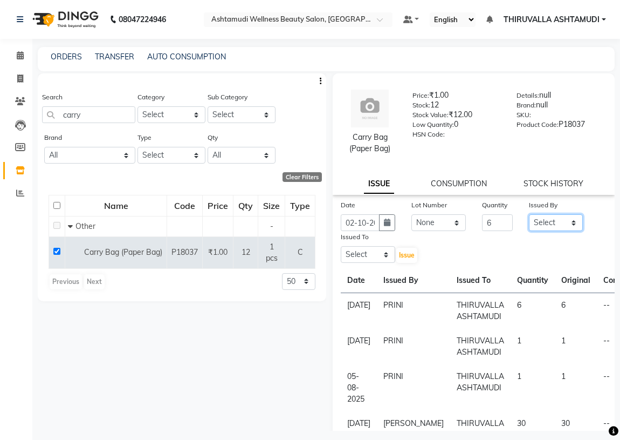
click at [563, 223] on select "Select ABHIRAMI Arya Eshani GAYATHRIDEVI K C Jisna KHEM MAYA MAYA PRINI RINA RA…" at bounding box center [556, 222] width 54 height 17
click at [529, 214] on select "Select ABHIRAMI Arya Eshani GAYATHRIDEVI K C Jisna KHEM MAYA MAYA PRINI RINA RA…" at bounding box center [556, 222] width 54 height 17
click at [557, 222] on select "Select ABHIRAMI Arya Eshani GAYATHRIDEVI K C Jisna KHEM MAYA MAYA PRINI RINA RA…" at bounding box center [556, 222] width 54 height 17
select select "26995"
click at [529, 214] on select "Select ABHIRAMI Arya Eshani GAYATHRIDEVI K C Jisna KHEM MAYA MAYA PRINI RINA RA…" at bounding box center [556, 222] width 54 height 17
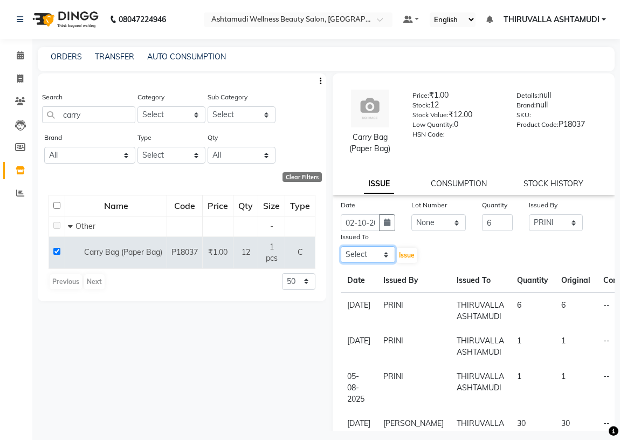
click at [386, 257] on select "Select ABHIRAMI Arya Eshani GAYATHRIDEVI K C Jisna KHEM MAYA MAYA PRINI RINA RA…" at bounding box center [368, 254] width 54 height 17
select select "27311"
click at [341, 247] on select "Select ABHIRAMI Arya Eshani GAYATHRIDEVI K C Jisna KHEM MAYA MAYA PRINI RINA RA…" at bounding box center [368, 254] width 54 height 17
click at [405, 256] on span "Issue" at bounding box center [407, 255] width 16 height 8
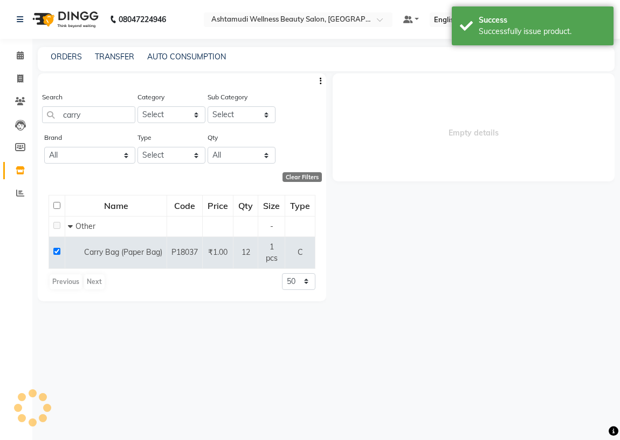
select select
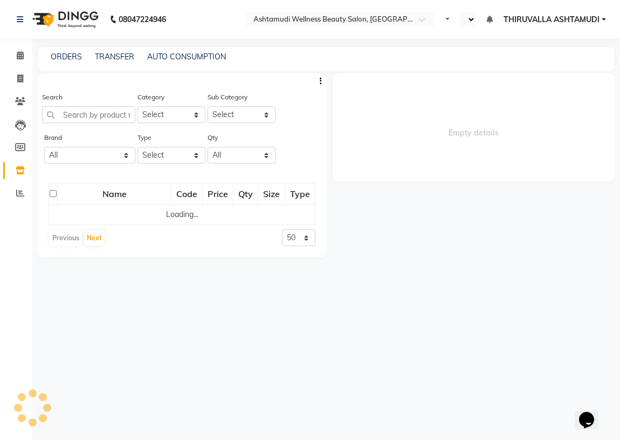
select select "en"
select select
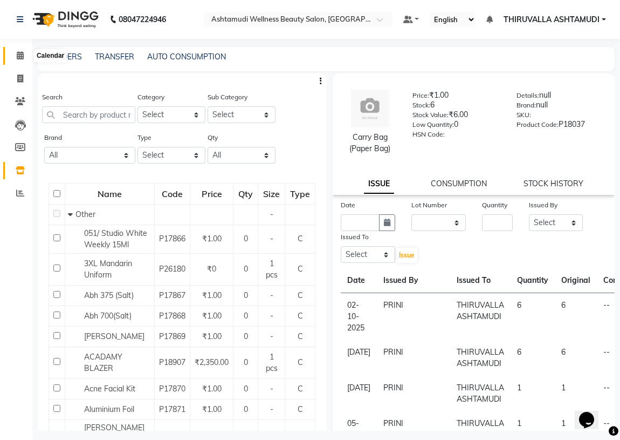
click at [22, 56] on icon at bounding box center [20, 55] width 7 height 8
